Goal: Information Seeking & Learning: Learn about a topic

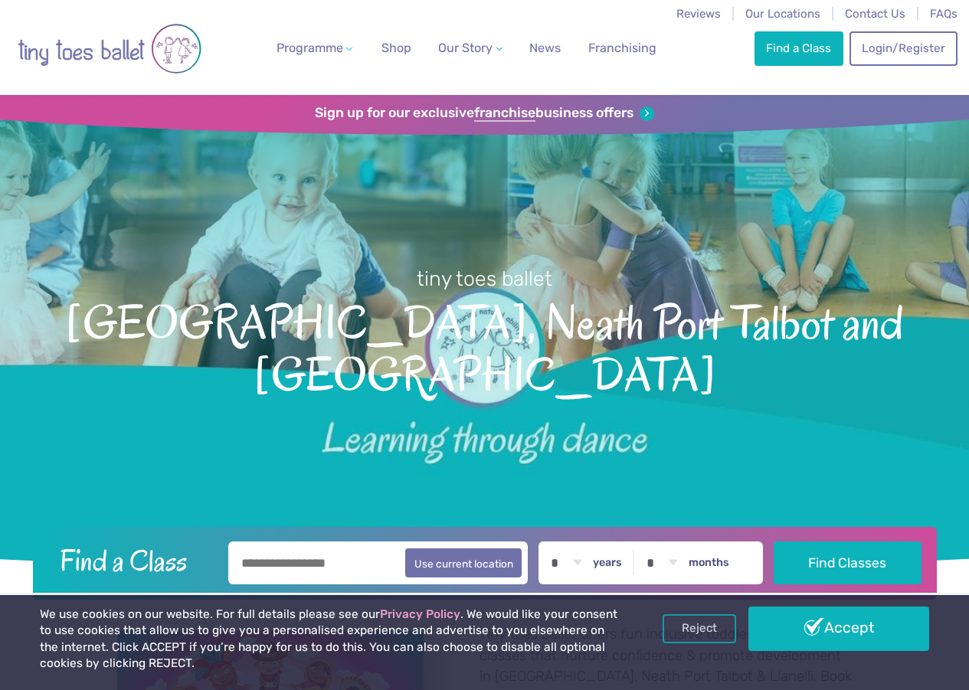
drag, startPoint x: 821, startPoint y: 634, endPoint x: 811, endPoint y: 619, distance: 17.6
click at [821, 634] on link "Accept" at bounding box center [838, 629] width 181 height 44
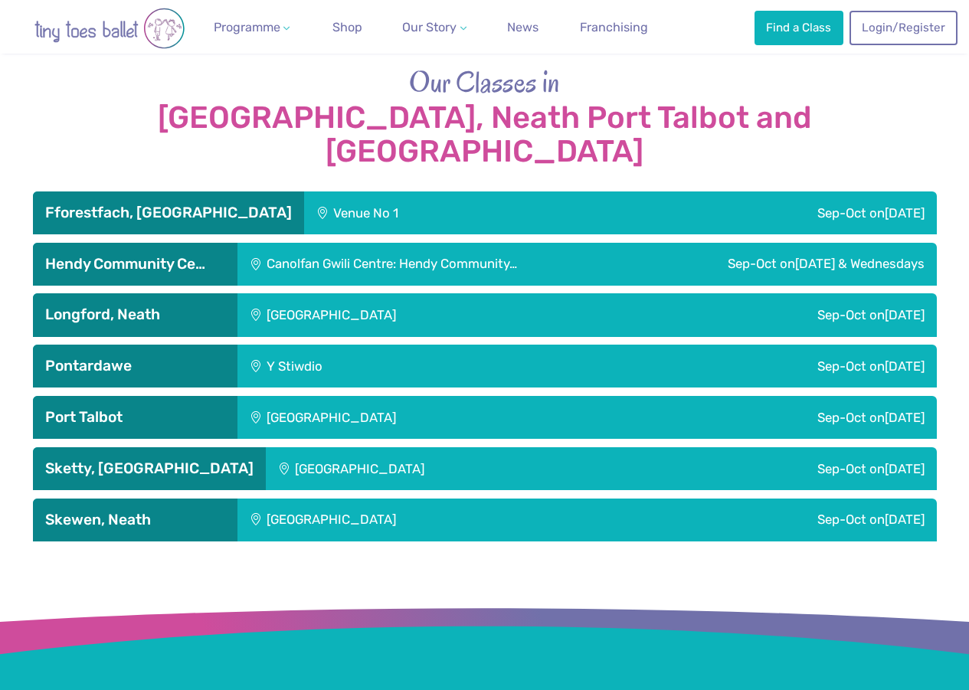
scroll to position [2605, 0]
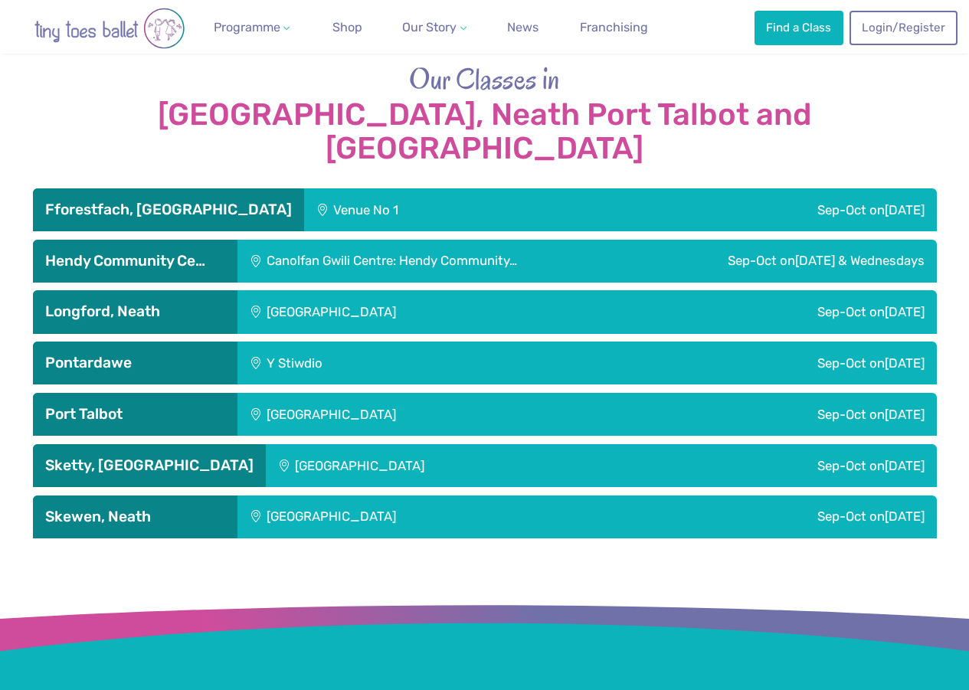
click at [157, 444] on div "Sketty, [GEOGRAPHIC_DATA]" at bounding box center [149, 465] width 233 height 43
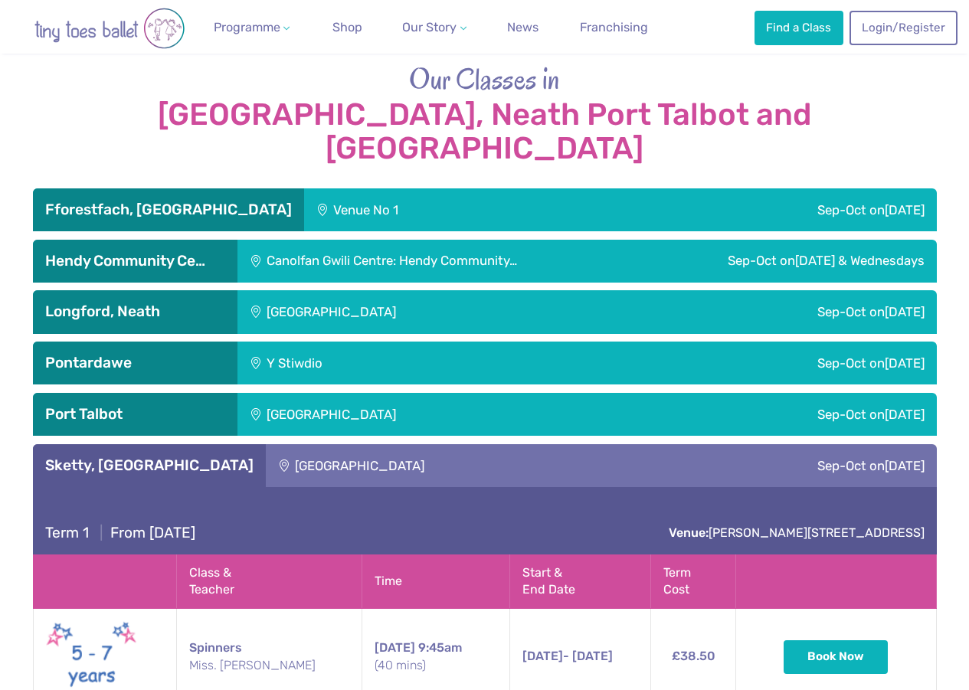
click at [188, 354] on h3 "Pontardawe" at bounding box center [135, 363] width 180 height 18
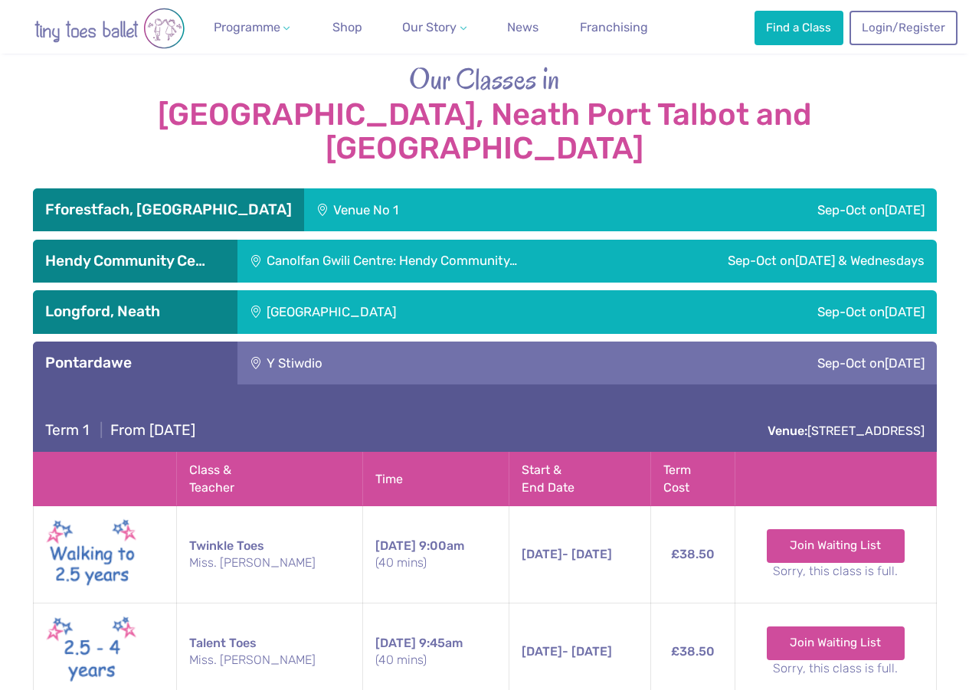
scroll to position [2681, 0]
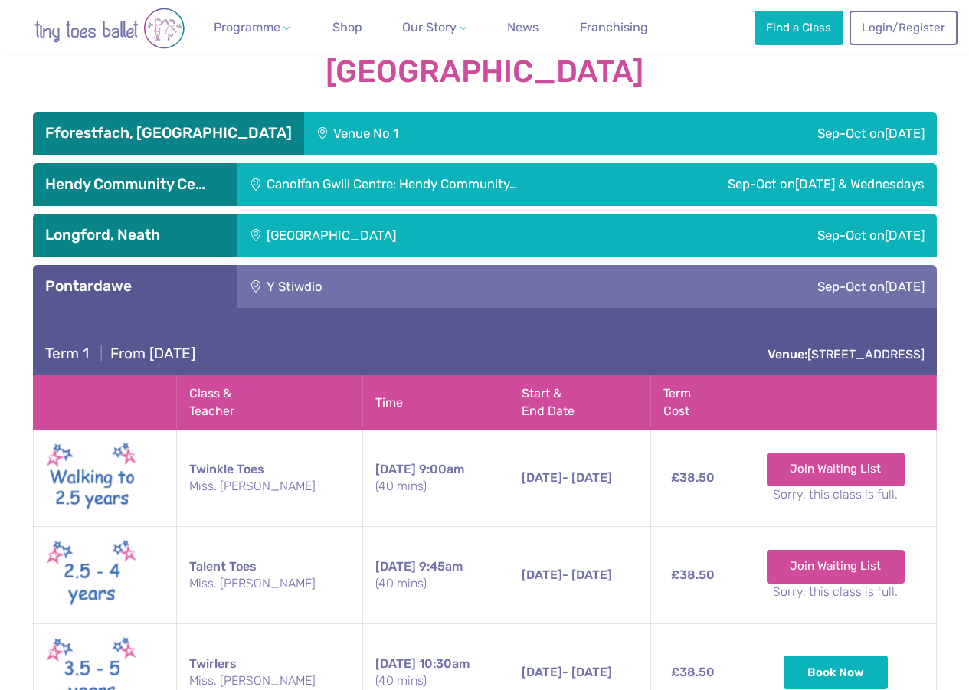
click at [210, 624] on td "Twirlers Miss. [PERSON_NAME]" at bounding box center [270, 672] width 186 height 97
